Goal: Task Accomplishment & Management: Manage account settings

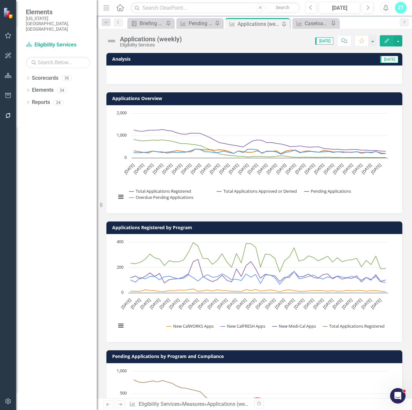
click at [387, 41] on icon "Edit" at bounding box center [387, 40] width 6 height 5
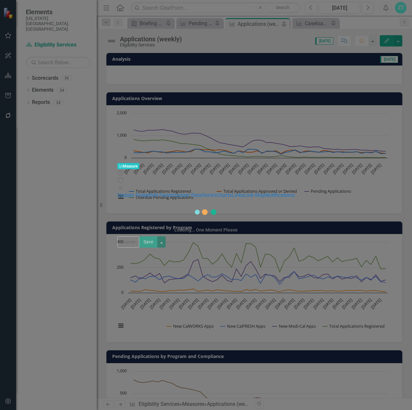
click at [59, 45] on div "Measure Measure Help Maximize Close Update Fields Edit Fields Update Data Serie…" at bounding box center [206, 205] width 412 height 410
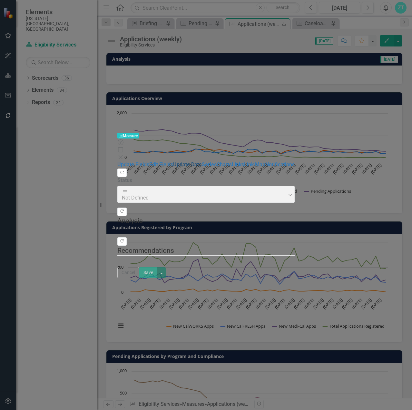
click at [173, 161] on link "Update Data" at bounding box center [187, 164] width 29 height 6
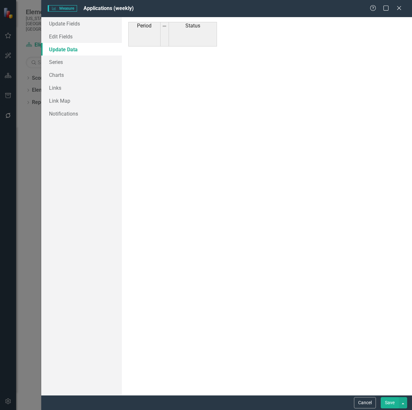
scroll to position [2966, 0]
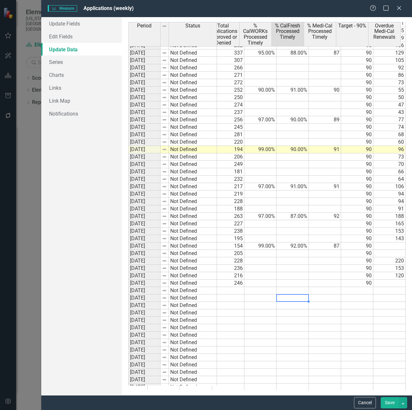
click at [283, 297] on td at bounding box center [293, 297] width 32 height 7
click at [219, 178] on td "232" at bounding box center [228, 179] width 32 height 7
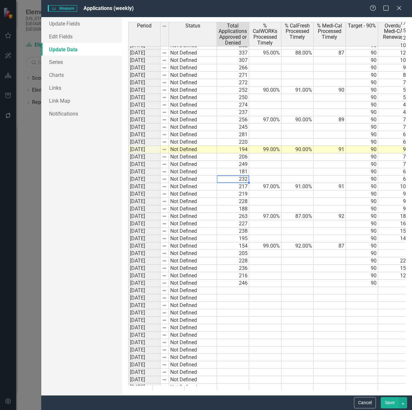
click at [267, 273] on td at bounding box center [265, 275] width 32 height 7
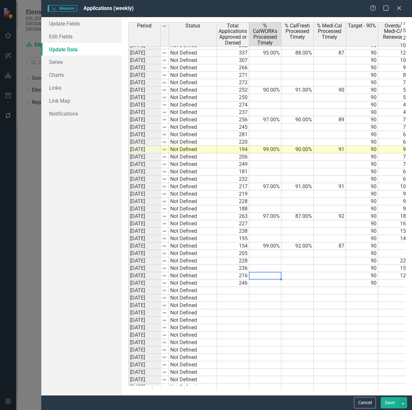
click at [267, 284] on td at bounding box center [265, 282] width 32 height 7
type textarea "96"
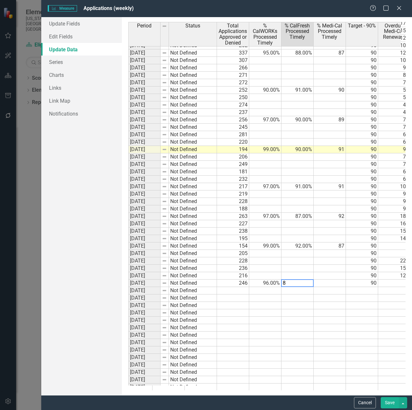
type textarea "83"
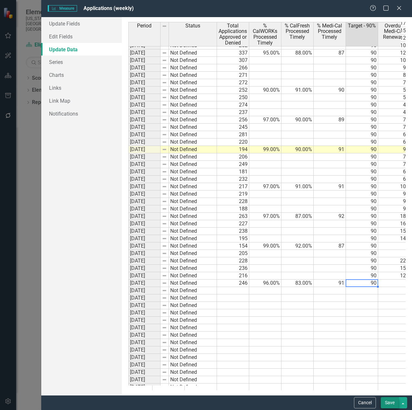
type textarea "90"
click at [387, 405] on button "Save" at bounding box center [390, 402] width 18 height 11
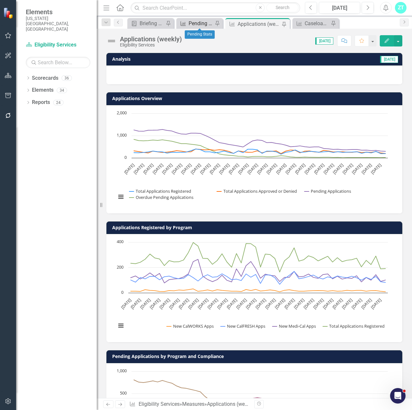
click at [200, 24] on div "Pending Stats" at bounding box center [201, 23] width 25 height 8
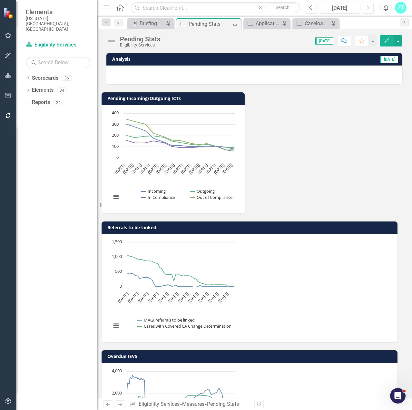
click at [387, 39] on icon "Edit" at bounding box center [387, 40] width 6 height 5
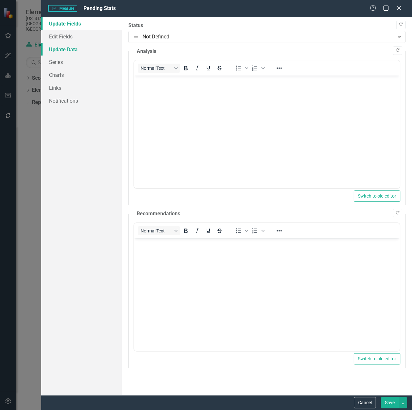
click at [76, 51] on link "Update Data" at bounding box center [81, 49] width 81 height 13
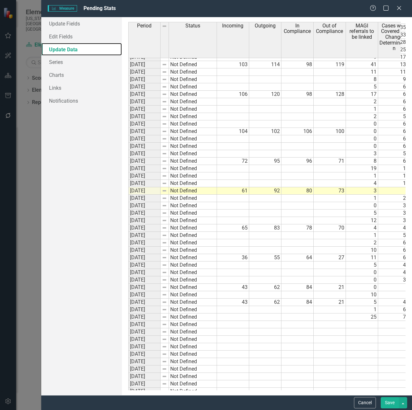
scroll to position [2983, 0]
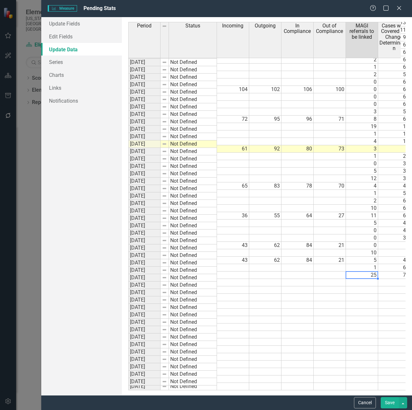
click at [128, 273] on div "Period Status Incoming Outgoing In Compliance Out of Compliance MAGI referrals …" at bounding box center [128, 160] width 0 height 459
click at [360, 279] on td at bounding box center [362, 282] width 32 height 7
type textarea "36"
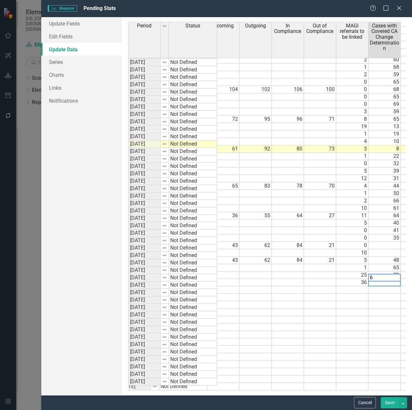
type textarea "64"
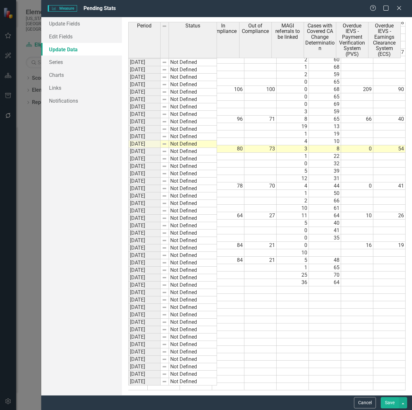
click at [343, 272] on td at bounding box center [357, 274] width 32 height 7
click at [348, 279] on td at bounding box center [357, 282] width 32 height 7
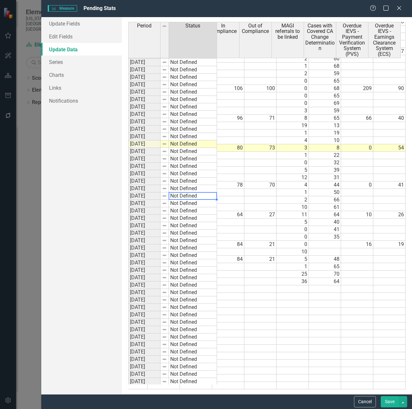
click at [215, 196] on td "Not Defined" at bounding box center [193, 195] width 48 height 7
click at [59, 259] on div "Period Status Incoming Outgoing In Compliance Out of Compliance MAGI referrals …" at bounding box center [59, 159] width 0 height 459
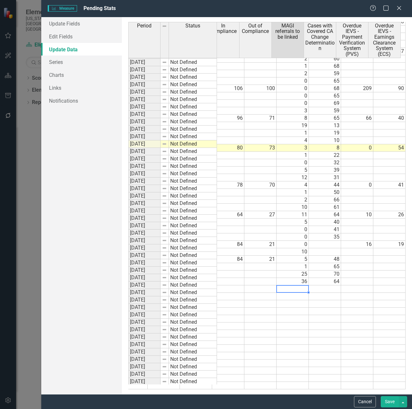
click at [290, 285] on td at bounding box center [293, 288] width 32 height 7
click at [325, 287] on td at bounding box center [325, 288] width 32 height 7
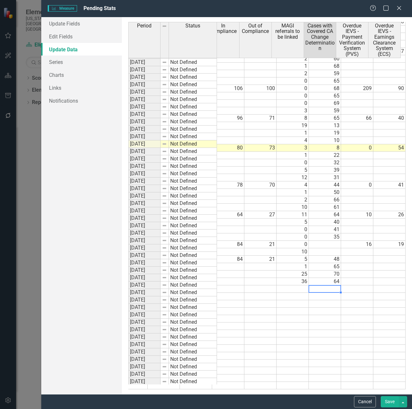
click at [262, 285] on td at bounding box center [261, 288] width 32 height 7
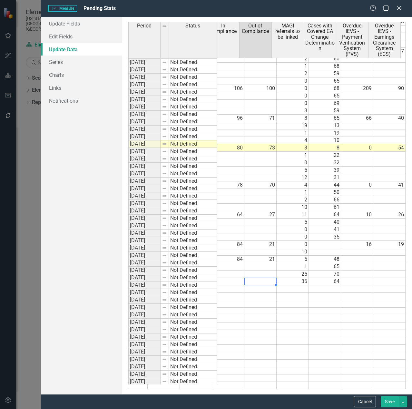
click at [260, 278] on td at bounding box center [261, 281] width 32 height 7
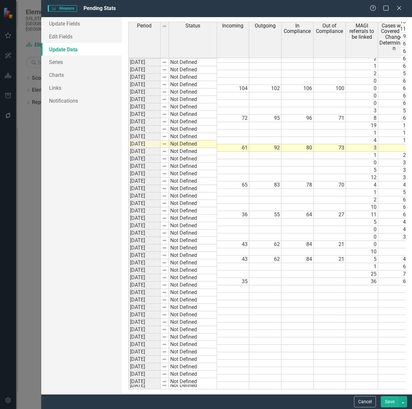
click at [260, 278] on td at bounding box center [265, 281] width 32 height 7
type textarea "69"
click at [303, 278] on td at bounding box center [298, 281] width 32 height 7
type textarea "80"
type textarea "36"
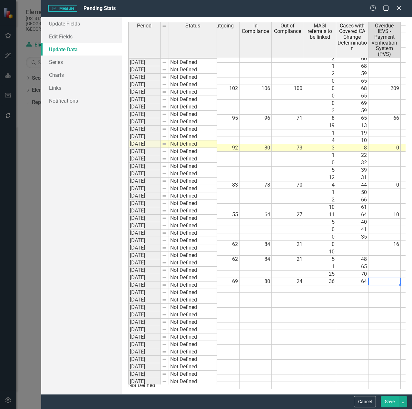
scroll to position [0, 74]
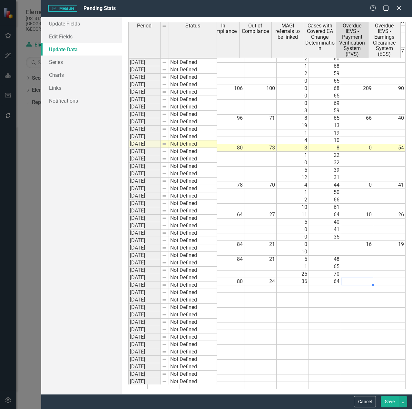
click at [353, 278] on td at bounding box center [357, 281] width 32 height 7
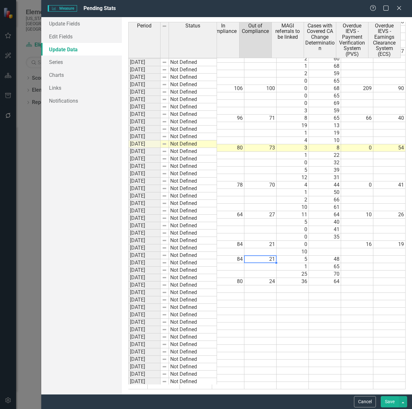
click at [265, 256] on td "21" at bounding box center [261, 259] width 32 height 7
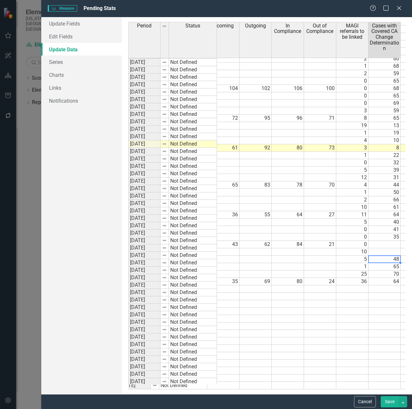
scroll to position [0, 42]
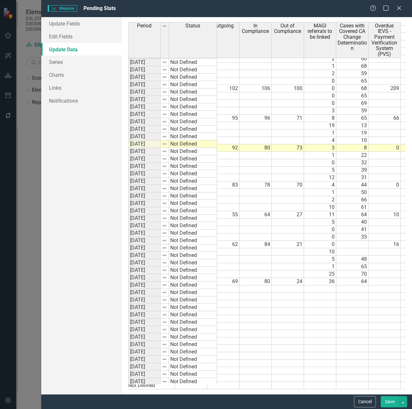
click at [388, 405] on button "Save" at bounding box center [390, 401] width 18 height 11
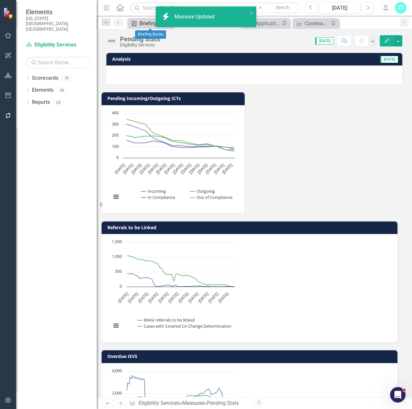
click at [142, 21] on div "Briefing Books" at bounding box center [152, 23] width 25 height 8
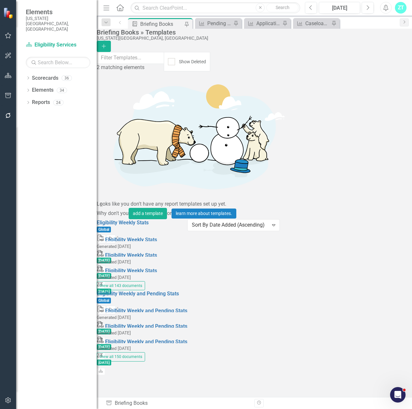
click at [113, 236] on icon "button" at bounding box center [111, 238] width 3 height 4
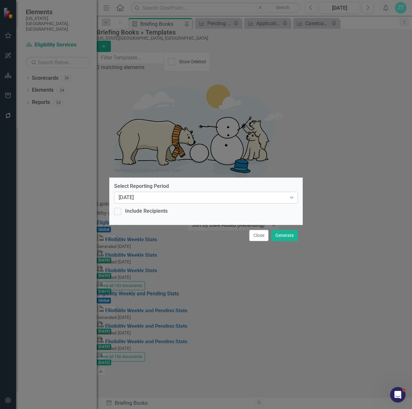
click at [186, 199] on div "[DATE]" at bounding box center [203, 197] width 168 height 7
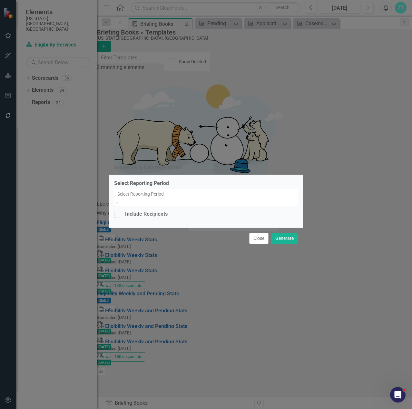
scroll to position [6128, 0]
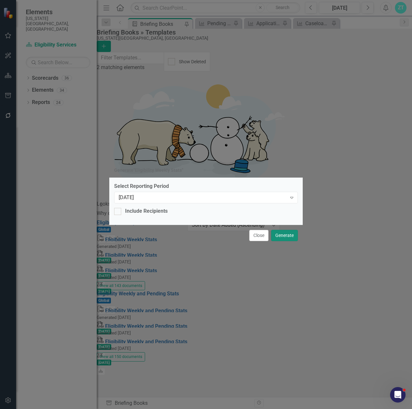
click at [287, 233] on button "Generate" at bounding box center [284, 235] width 27 height 11
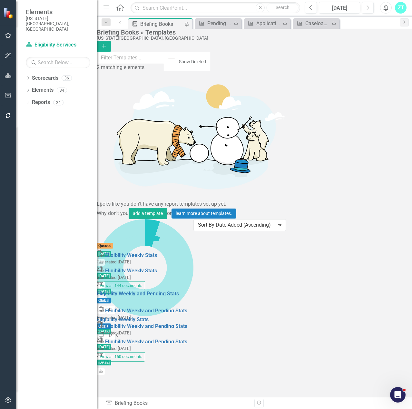
click at [113, 307] on icon "button" at bounding box center [111, 309] width 3 height 4
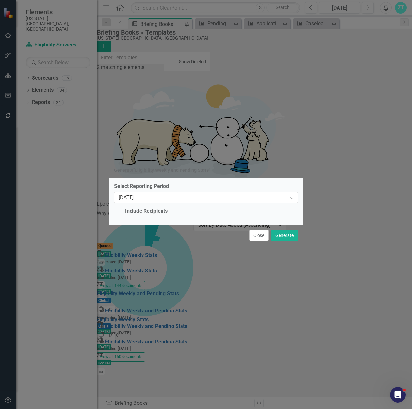
click at [196, 200] on div "[DATE]" at bounding box center [203, 197] width 168 height 7
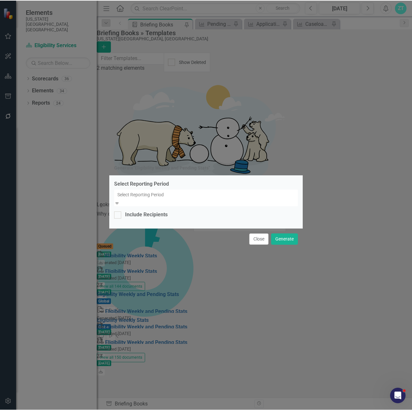
scroll to position [6096, 0]
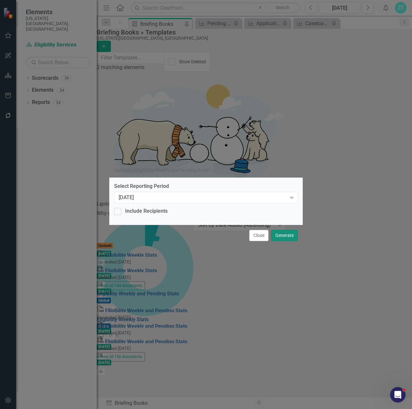
click at [290, 237] on button "Generate" at bounding box center [284, 235] width 27 height 11
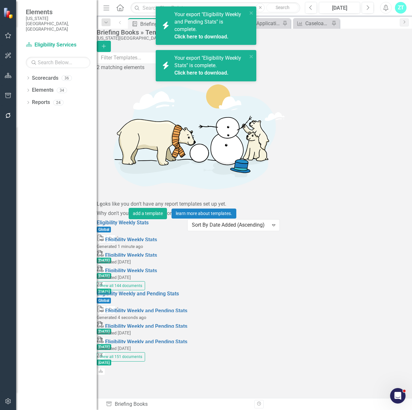
click at [187, 219] on div "Eligibility Weekly Stats Global Preview Start Collapse PDF Eligibility Weekly S…" at bounding box center [142, 290] width 91 height 142
